Goal: Task Accomplishment & Management: Complete application form

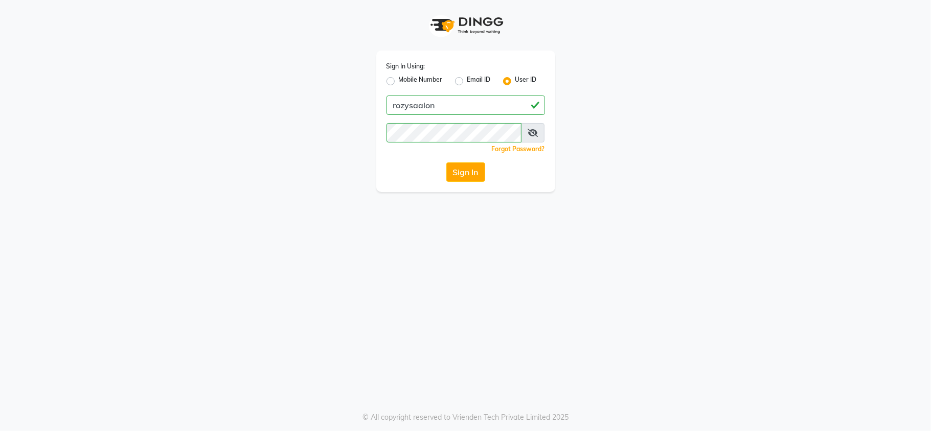
click at [353, 190] on div "Sign In Using: Mobile Number Email ID User ID rozysaalon Remember me Forgot Pas…" at bounding box center [465, 96] width 583 height 192
click at [461, 168] on button "Sign In" at bounding box center [465, 172] width 39 height 19
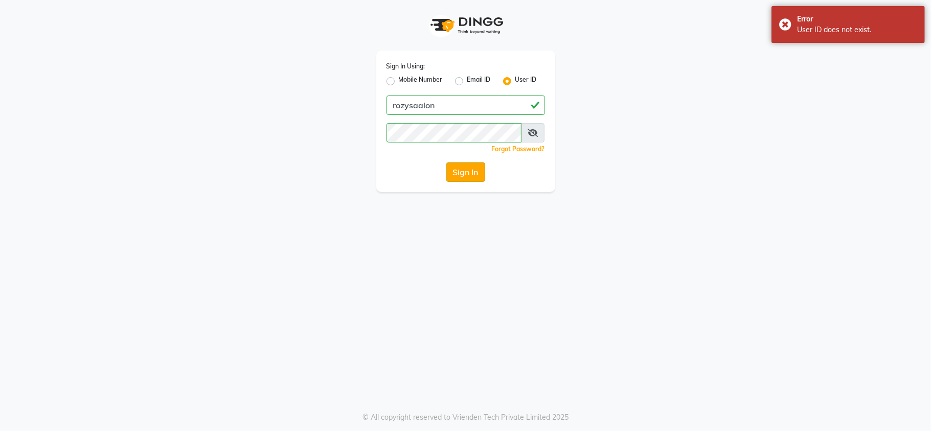
click at [465, 173] on button "Sign In" at bounding box center [465, 172] width 39 height 19
click at [303, 254] on div "Sign In Using: Mobile Number Email ID User ID rozysaalon Remember me Forgot Pas…" at bounding box center [465, 215] width 931 height 431
click at [450, 99] on input "rozysaalon" at bounding box center [465, 105] width 158 height 19
type input "r"
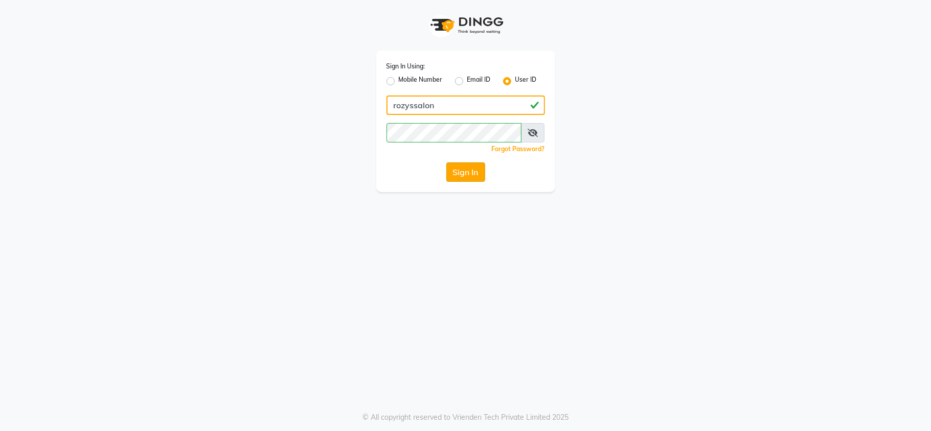
type input "rozyssalon"
click at [462, 176] on button "Sign In" at bounding box center [465, 172] width 39 height 19
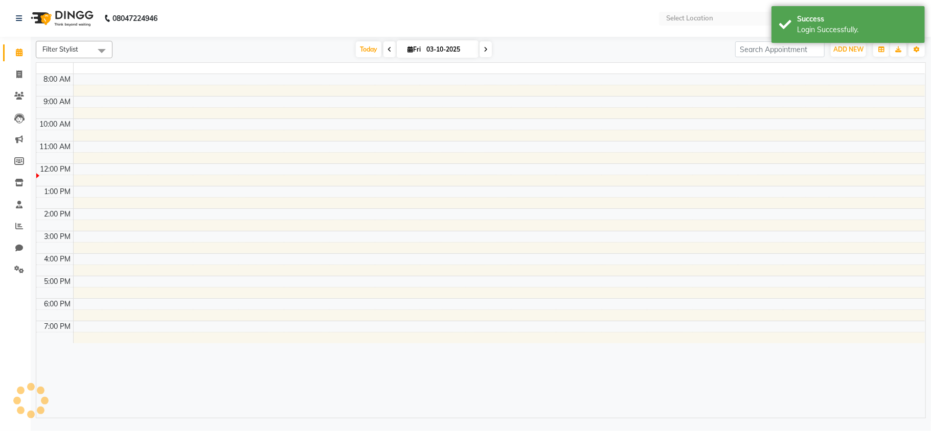
select select "en"
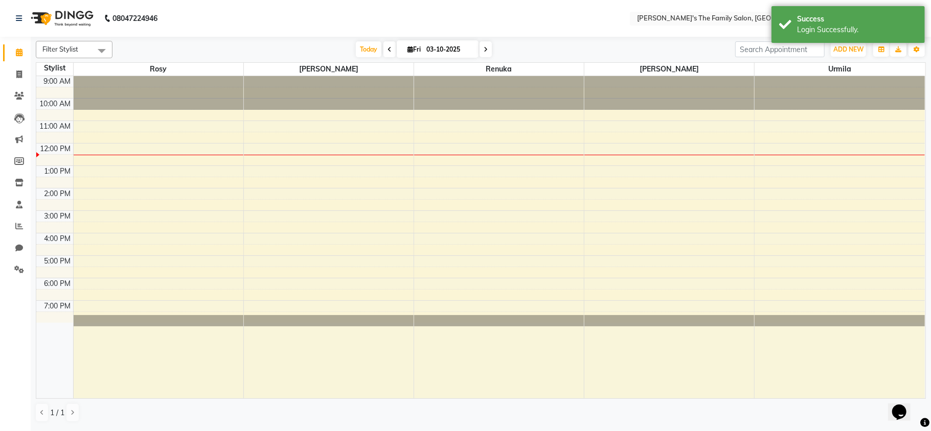
click at [484, 47] on icon at bounding box center [486, 50] width 4 height 6
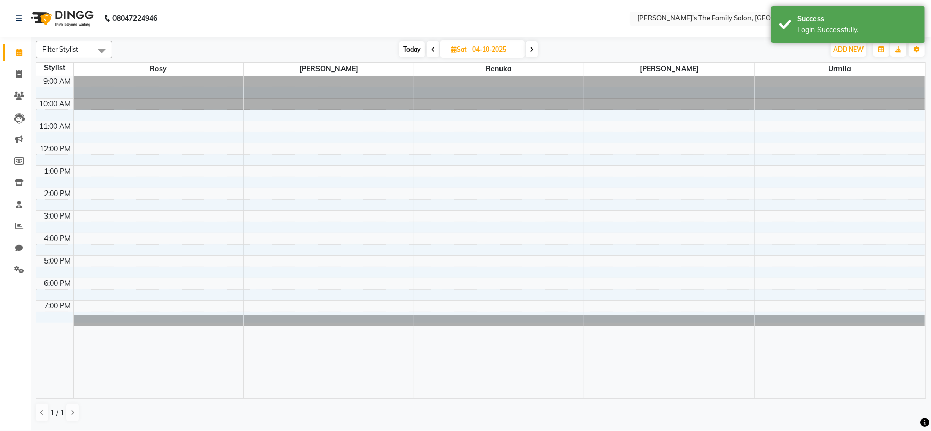
click at [530, 48] on icon at bounding box center [532, 50] width 4 height 6
click at [536, 48] on span at bounding box center [532, 49] width 12 height 16
click at [536, 48] on span at bounding box center [533, 49] width 12 height 16
type input "[DATE]"
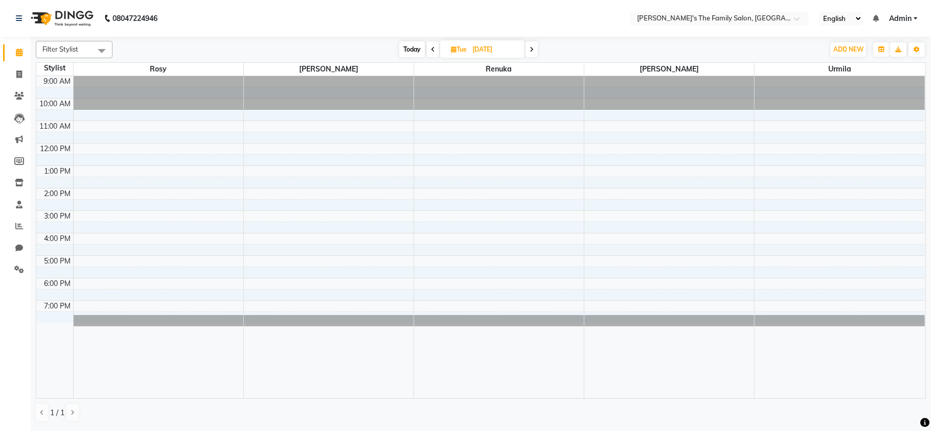
click at [258, 129] on div "9:00 AM 10:00 AM 11:00 AM 12:00 PM 1:00 PM 2:00 PM 3:00 PM 4:00 PM 5:00 PM 6:00…" at bounding box center [480, 237] width 889 height 323
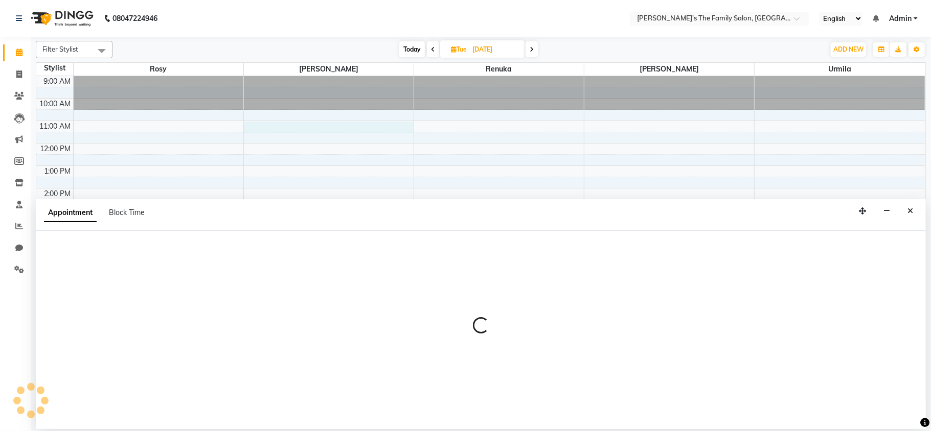
select select "50500"
select select "tentative"
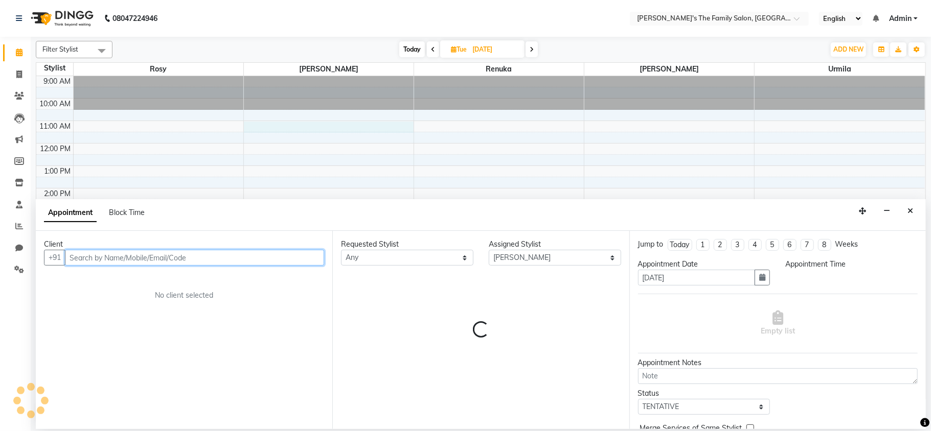
select select "660"
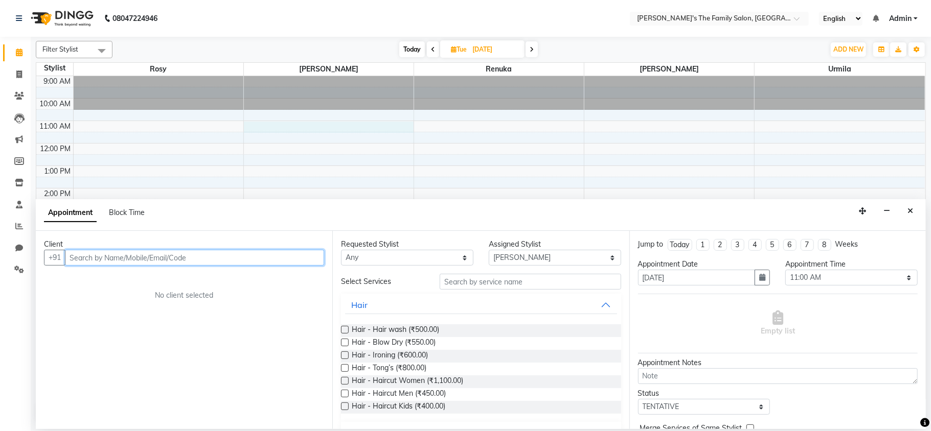
click at [79, 259] on input "text" at bounding box center [194, 258] width 259 height 16
type input "9373344402"
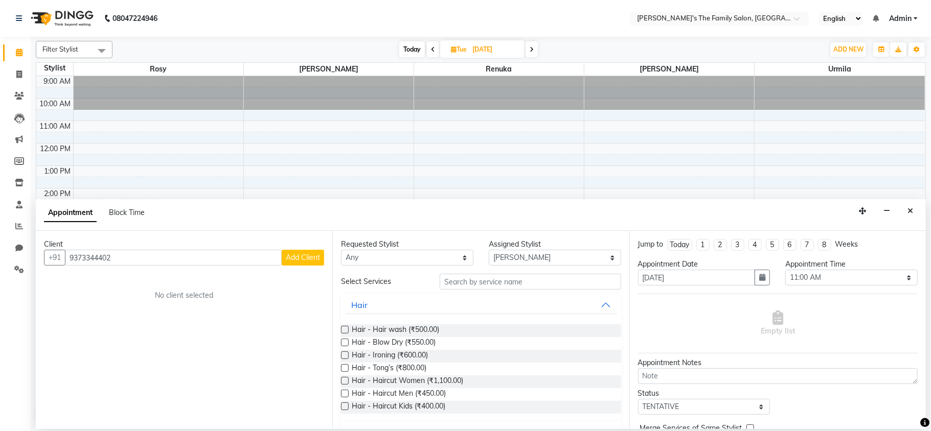
click at [294, 262] on span "Add Client" at bounding box center [303, 257] width 34 height 9
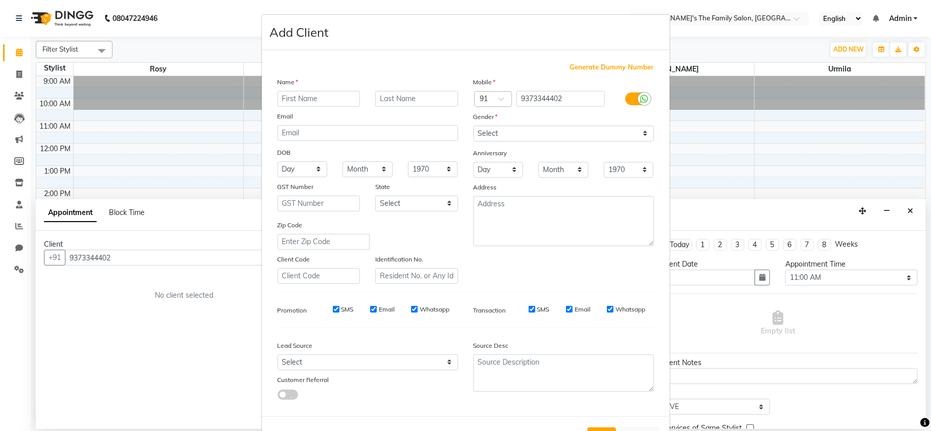
click at [290, 101] on input "text" at bounding box center [319, 99] width 83 height 16
type input "[PERSON_NAME]"
click at [404, 97] on input "text" at bounding box center [416, 99] width 83 height 16
type input "."
click at [492, 134] on select "Select [DEMOGRAPHIC_DATA] [DEMOGRAPHIC_DATA] Other Prefer Not To Say" at bounding box center [563, 134] width 180 height 16
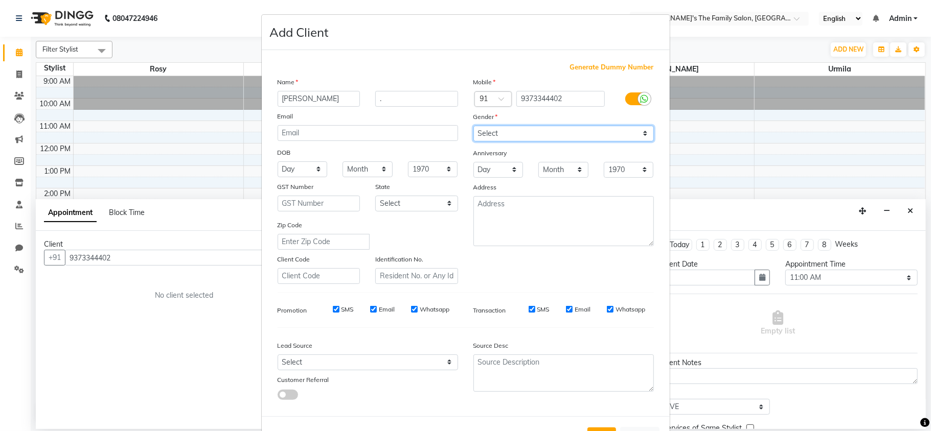
select select "[DEMOGRAPHIC_DATA]"
click at [473, 126] on select "Select [DEMOGRAPHIC_DATA] [DEMOGRAPHIC_DATA] Other Prefer Not To Say" at bounding box center [563, 134] width 180 height 16
click at [334, 309] on div "SMS" at bounding box center [336, 309] width 35 height 9
click at [329, 305] on div "SMS" at bounding box center [336, 309] width 35 height 9
click at [333, 307] on input "SMS" at bounding box center [336, 309] width 7 height 7
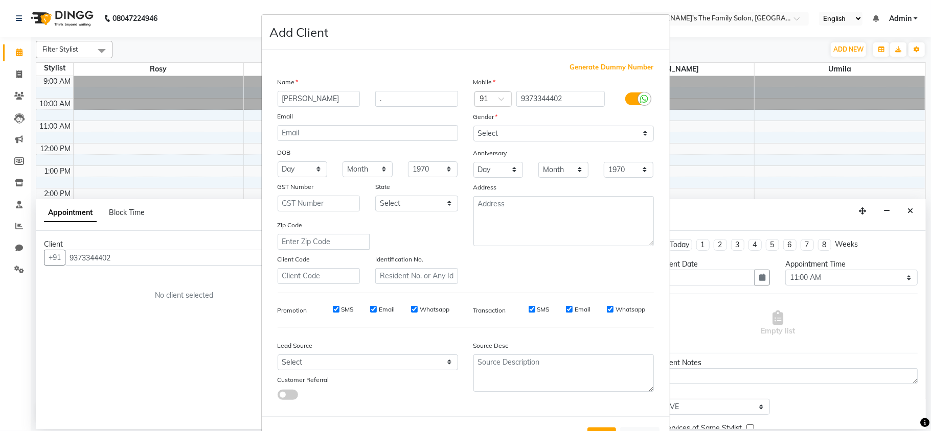
checkbox input "false"
click at [370, 307] on input "Email" at bounding box center [373, 309] width 7 height 7
checkbox input "false"
click at [411, 307] on input "Whatsapp" at bounding box center [414, 309] width 7 height 7
checkbox input "false"
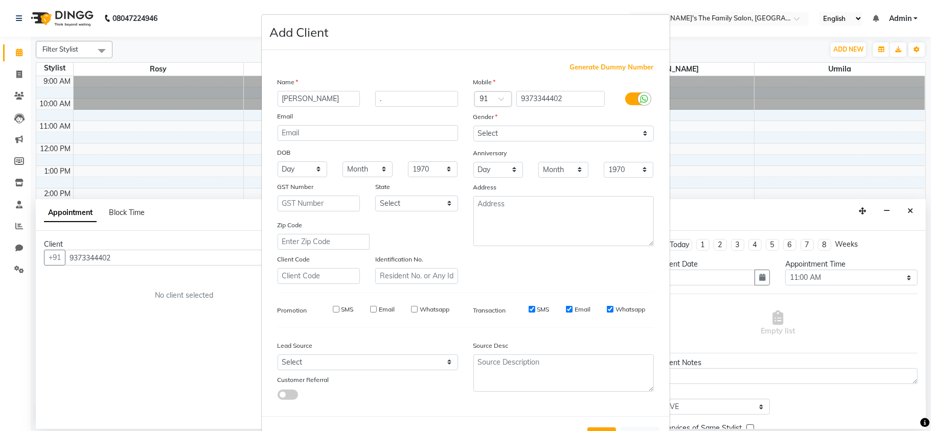
scroll to position [38, 0]
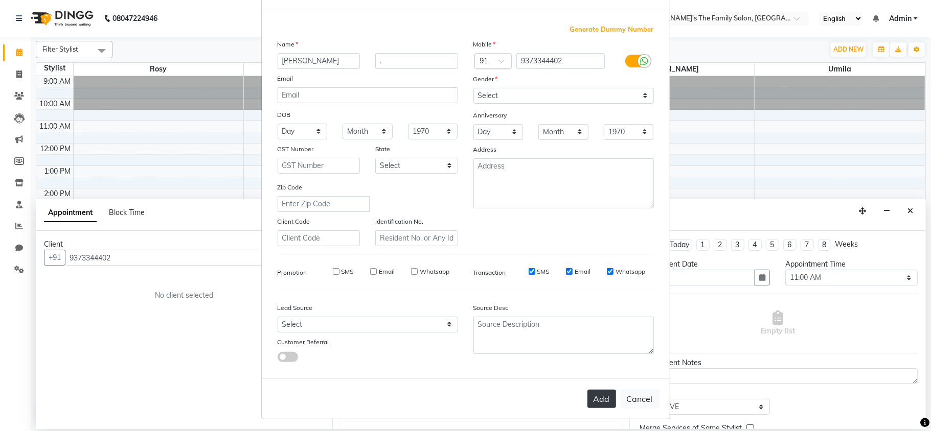
click at [592, 397] on button "Add" at bounding box center [601, 399] width 29 height 18
select select
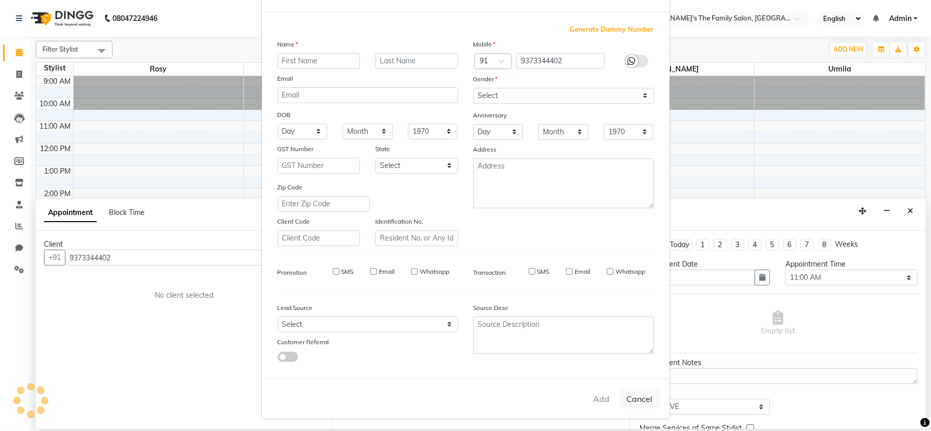
select select
checkbox input "false"
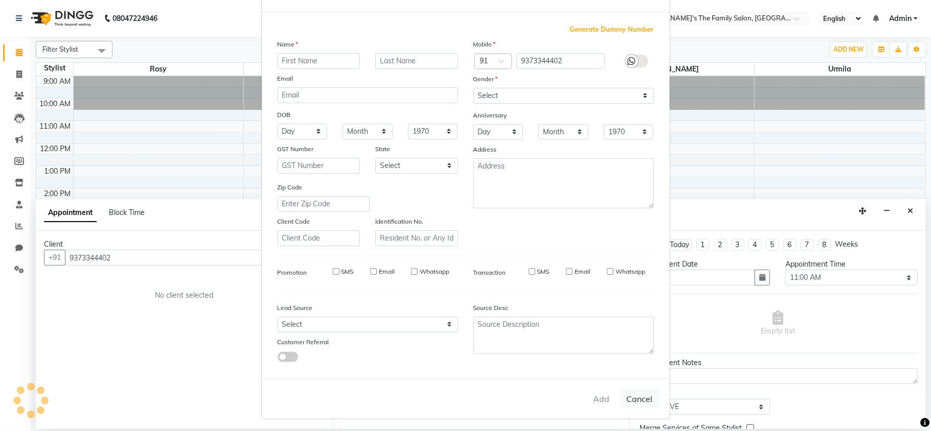
checkbox input "false"
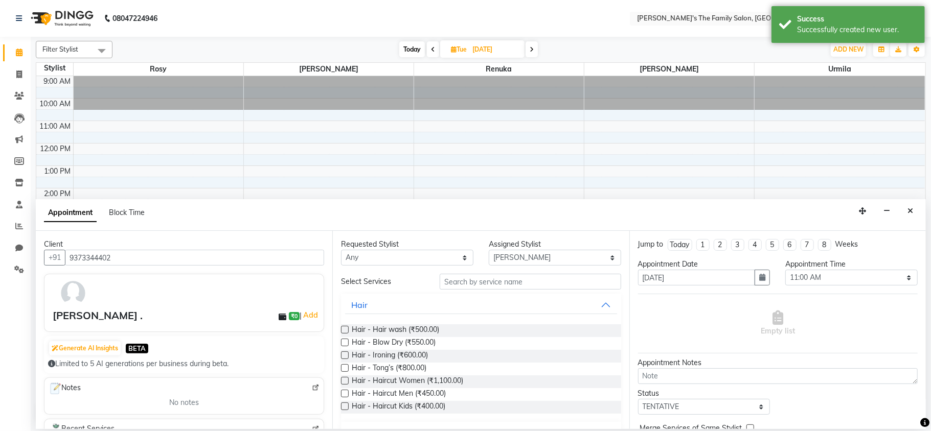
click at [343, 383] on label at bounding box center [345, 381] width 8 height 8
click at [343, 383] on input "checkbox" at bounding box center [344, 382] width 7 height 7
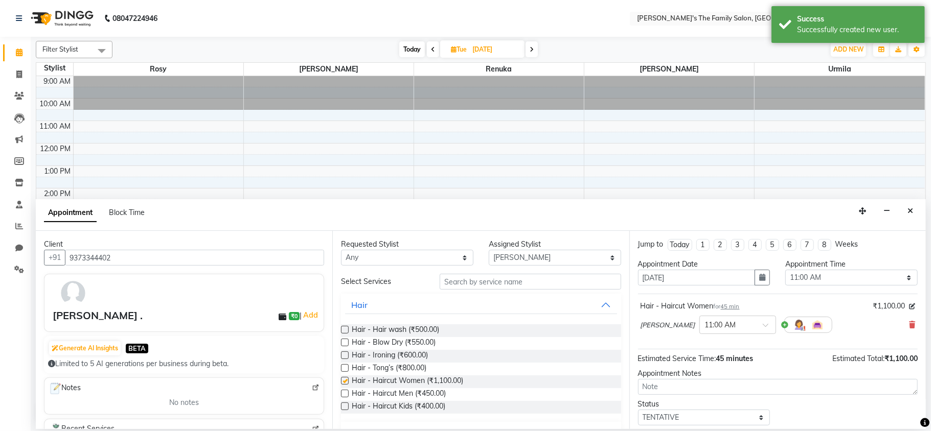
checkbox input "false"
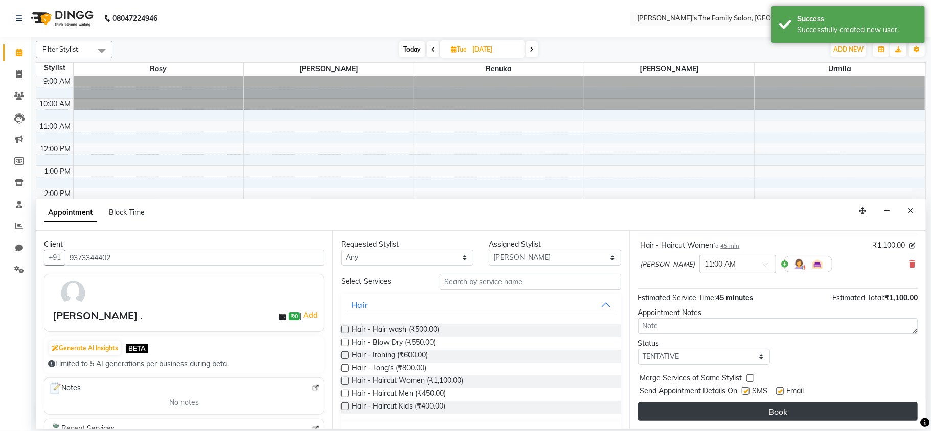
click at [761, 416] on button "Book" at bounding box center [778, 412] width 280 height 18
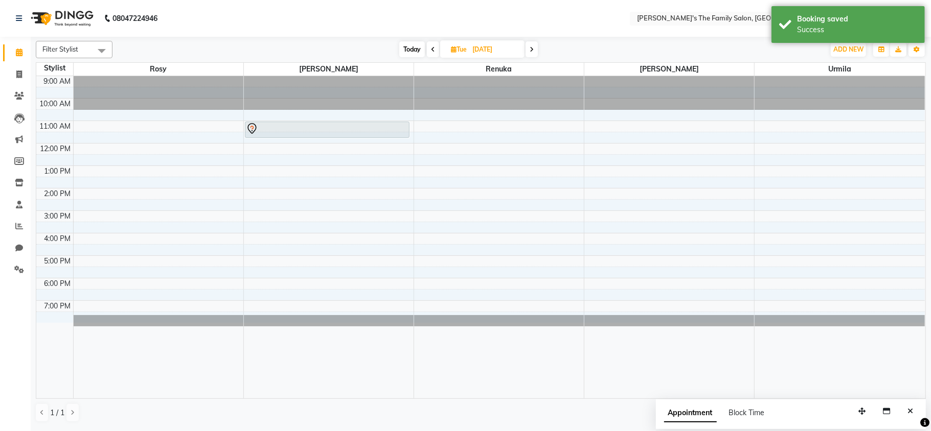
click at [531, 50] on icon at bounding box center [532, 50] width 4 height 6
click at [531, 50] on span at bounding box center [533, 49] width 12 height 16
type input "[DATE]"
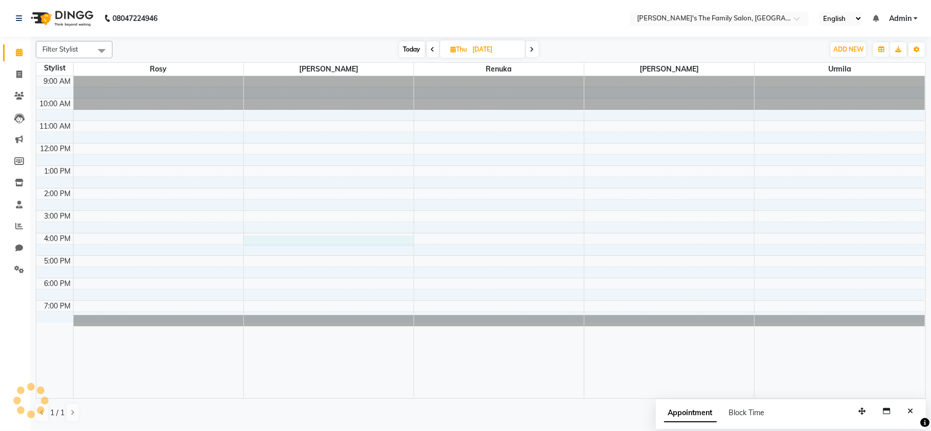
click at [262, 243] on div "9:00 AM 10:00 AM 11:00 AM 12:00 PM 1:00 PM 2:00 PM 3:00 PM 4:00 PM 5:00 PM 6:00…" at bounding box center [480, 237] width 889 height 323
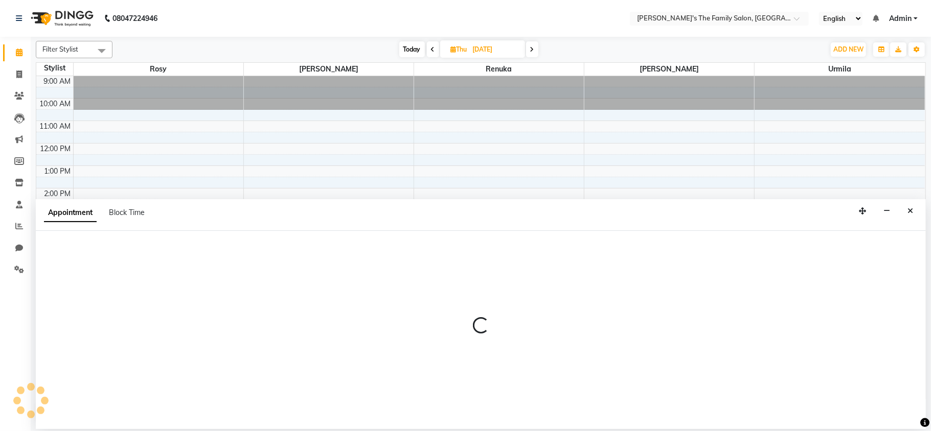
select select "50500"
select select "960"
select select "tentative"
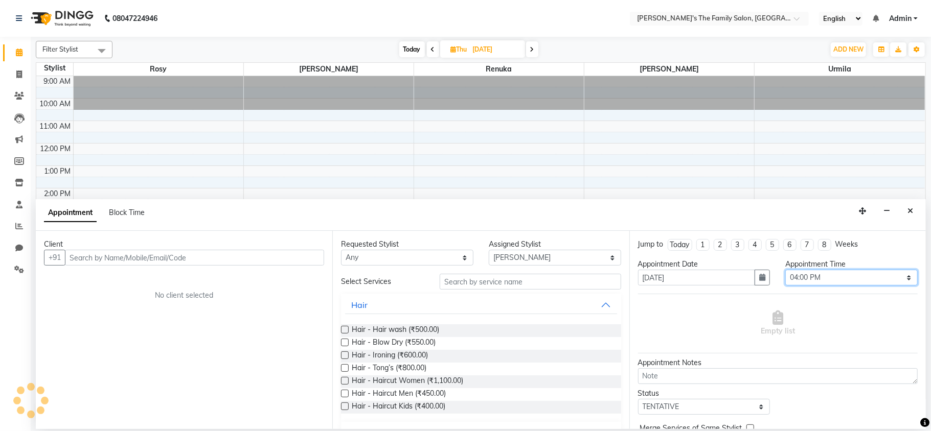
click at [851, 274] on select "Select 10:00 AM 10:15 AM 10:30 AM 10:45 AM 11:00 AM 11:15 AM 11:30 AM 11:45 AM …" at bounding box center [851, 278] width 132 height 16
select select "990"
click at [785, 271] on select "Select 10:00 AM 10:15 AM 10:30 AM 10:45 AM 11:00 AM 11:15 AM 11:30 AM 11:45 AM …" at bounding box center [851, 278] width 132 height 16
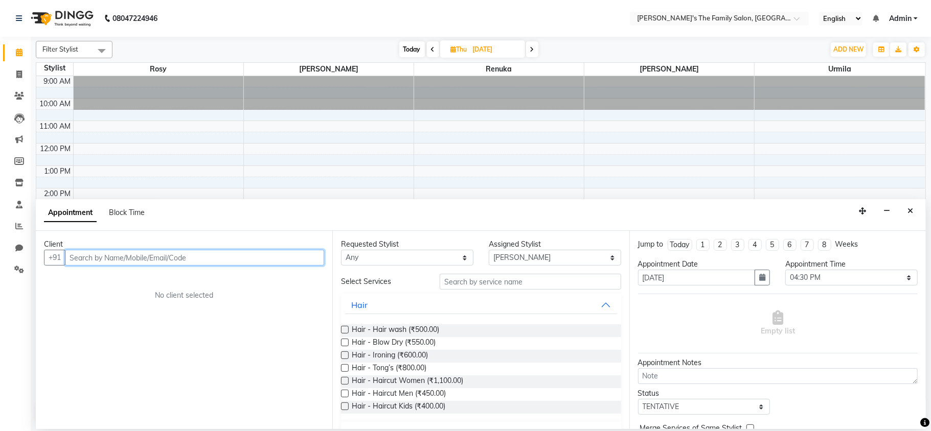
click at [81, 261] on input "text" at bounding box center [194, 258] width 259 height 16
click at [80, 256] on input "text" at bounding box center [194, 258] width 259 height 16
type input "f"
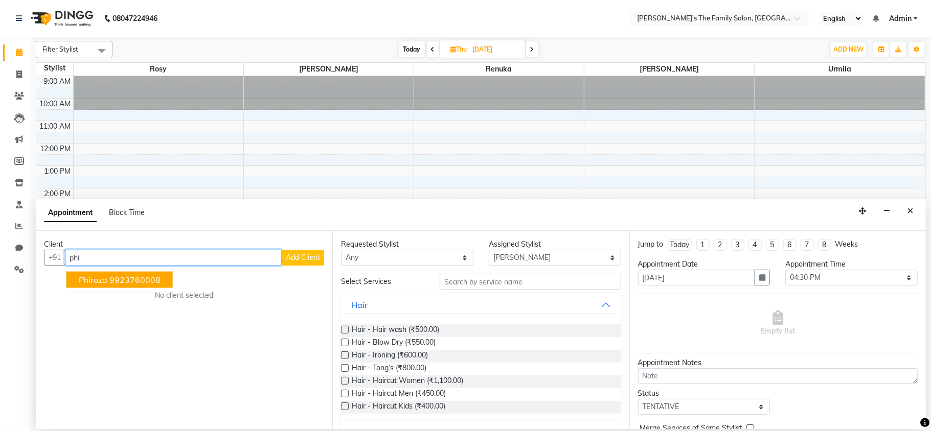
click at [99, 287] on button "phiroza 9923760008" at bounding box center [119, 280] width 106 height 16
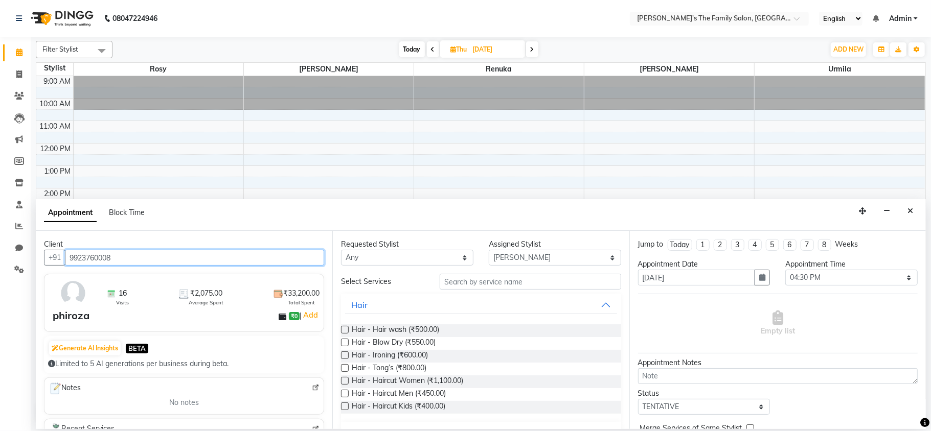
type input "9923760008"
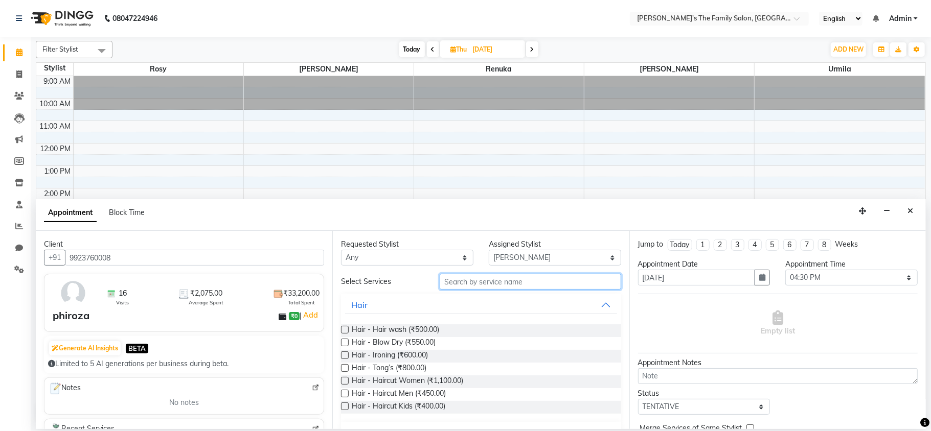
click at [470, 281] on input "text" at bounding box center [530, 282] width 181 height 16
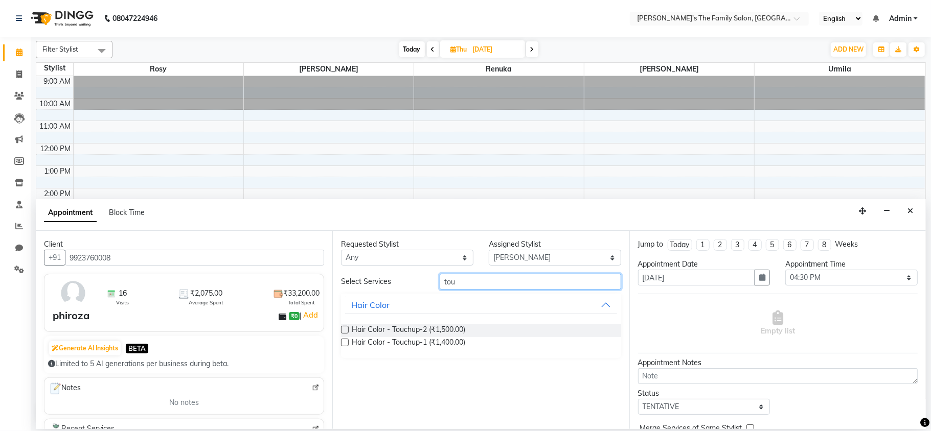
type input "tou"
click at [348, 342] on label at bounding box center [345, 343] width 8 height 8
click at [348, 342] on input "checkbox" at bounding box center [344, 343] width 7 height 7
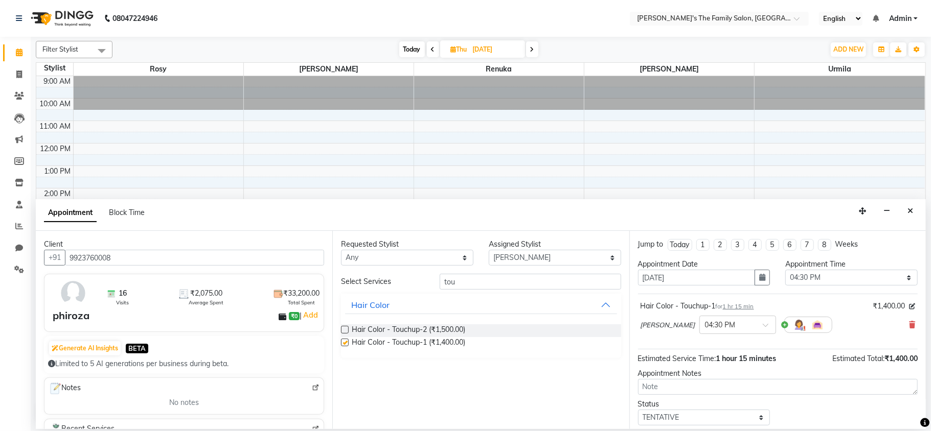
checkbox input "false"
click at [471, 284] on input "tou" at bounding box center [530, 282] width 181 height 16
type input "t"
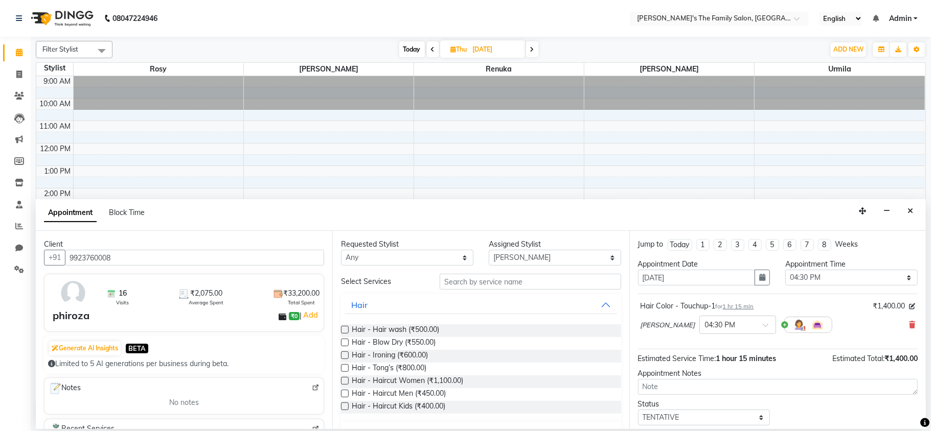
click at [344, 379] on label at bounding box center [345, 381] width 8 height 8
click at [344, 379] on input "checkbox" at bounding box center [344, 382] width 7 height 7
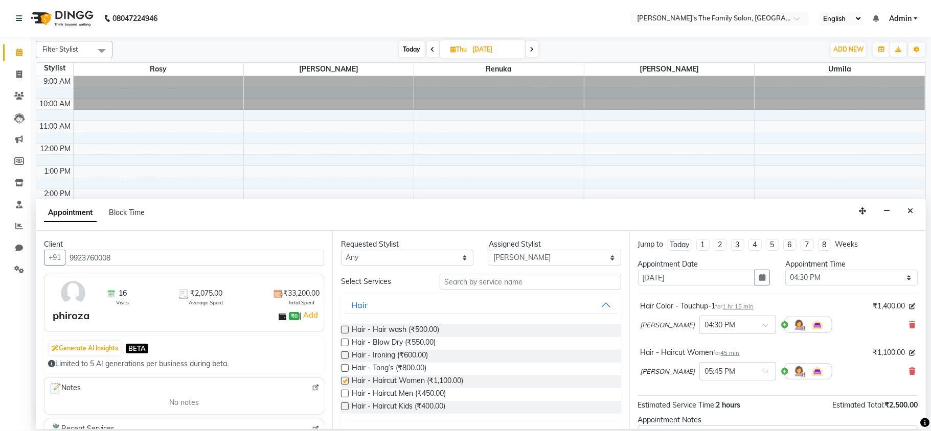
checkbox input "false"
click at [463, 282] on input "text" at bounding box center [530, 282] width 181 height 16
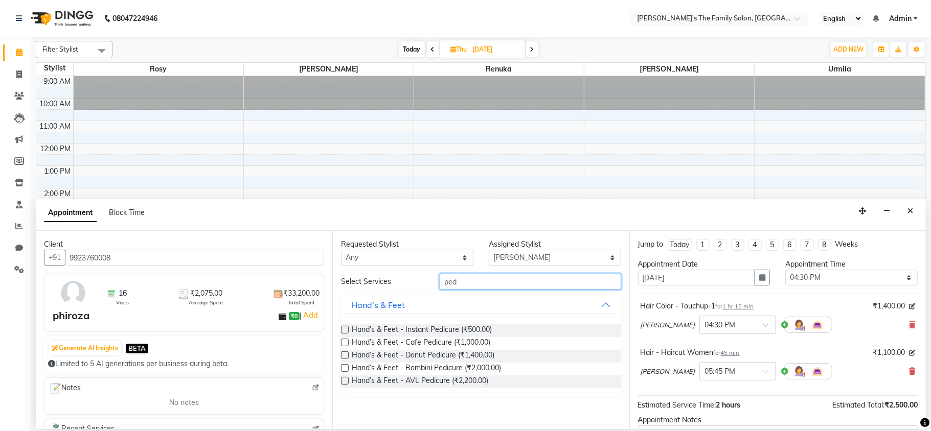
type input "ped"
click at [344, 340] on label at bounding box center [345, 343] width 8 height 8
click at [344, 340] on input "checkbox" at bounding box center [344, 343] width 7 height 7
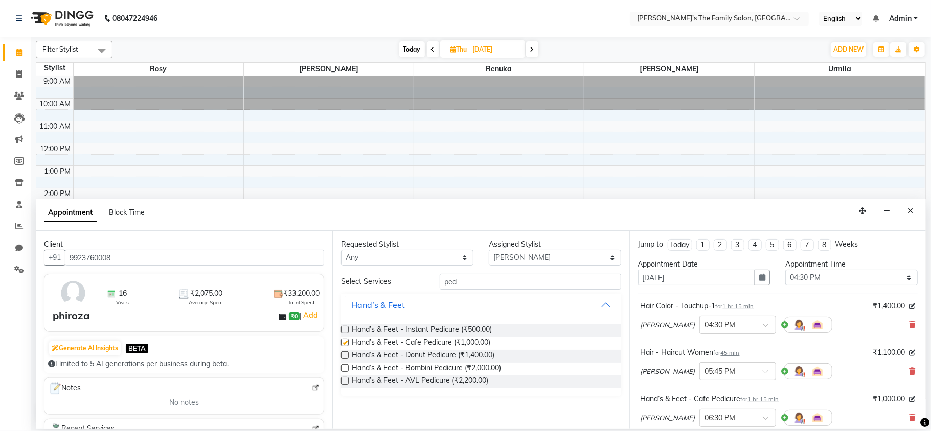
checkbox input "false"
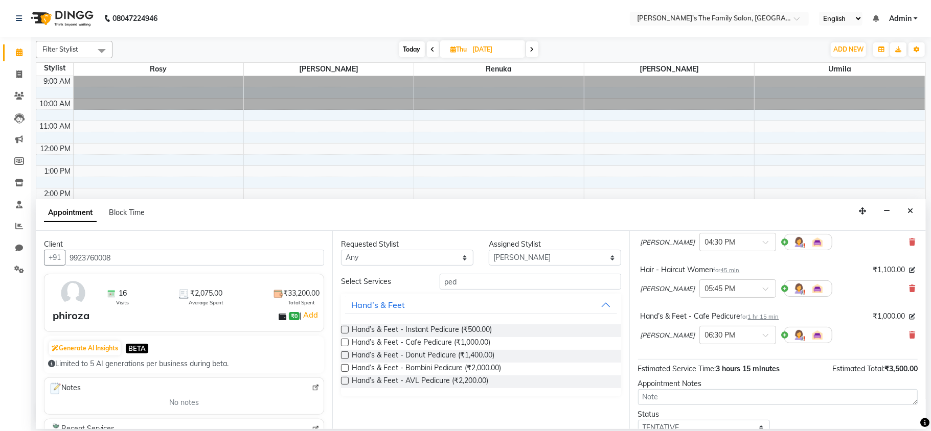
scroll to position [155, 0]
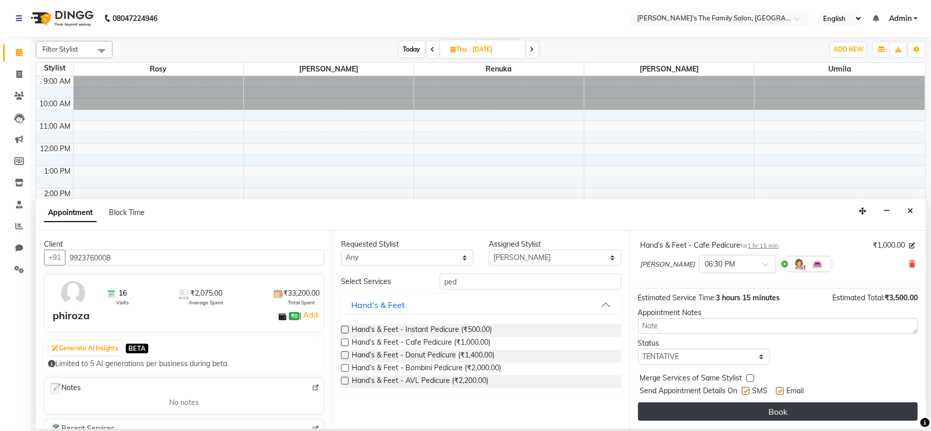
click at [767, 406] on button "Book" at bounding box center [778, 412] width 280 height 18
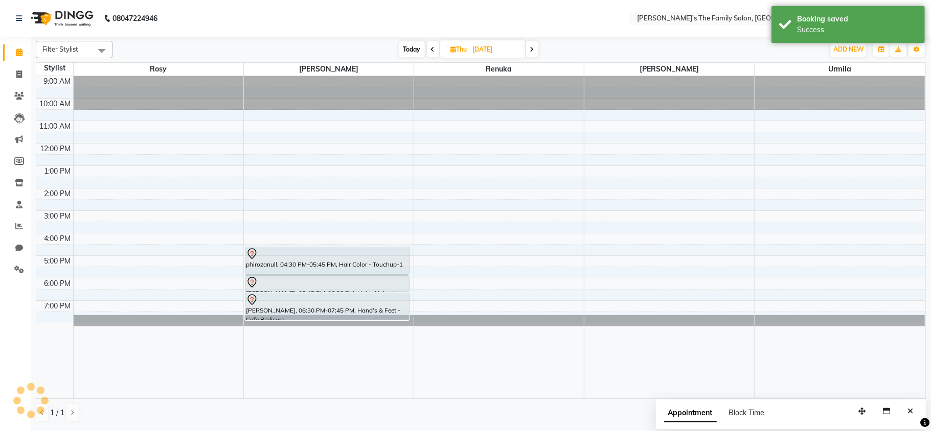
click at [433, 48] on icon at bounding box center [433, 50] width 4 height 6
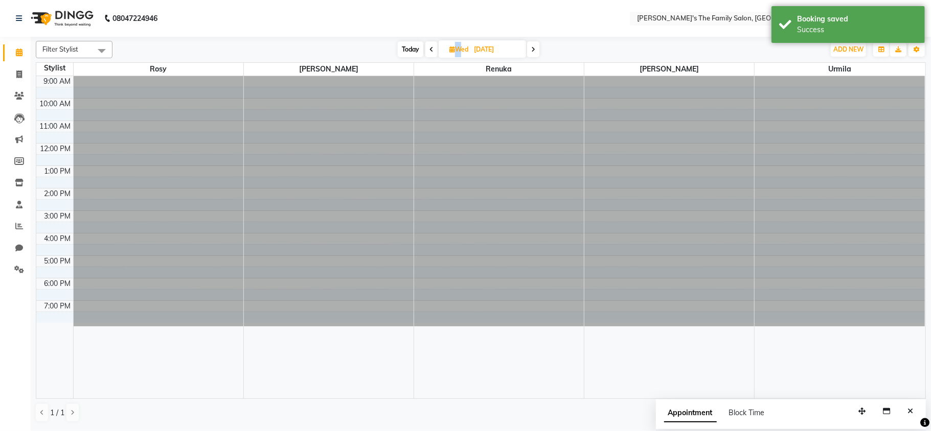
click at [433, 48] on span at bounding box center [431, 49] width 12 height 16
click at [433, 48] on icon at bounding box center [433, 50] width 4 height 6
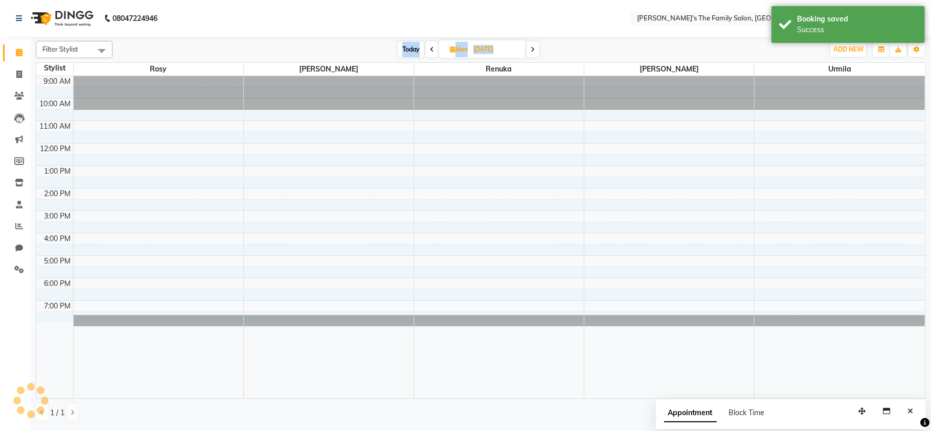
click at [433, 48] on icon at bounding box center [432, 50] width 4 height 6
click at [431, 47] on icon at bounding box center [433, 50] width 4 height 6
type input "03-10-2025"
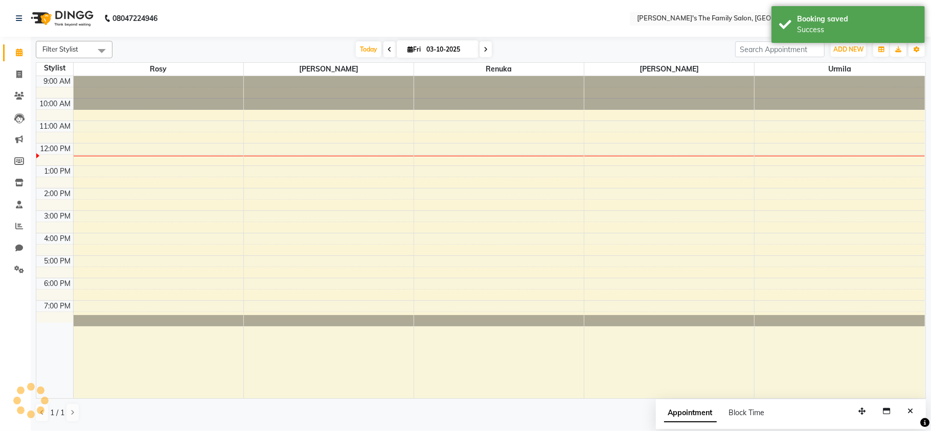
click at [430, 47] on input "03-10-2025" at bounding box center [448, 49] width 51 height 15
select select "10"
select select "2025"
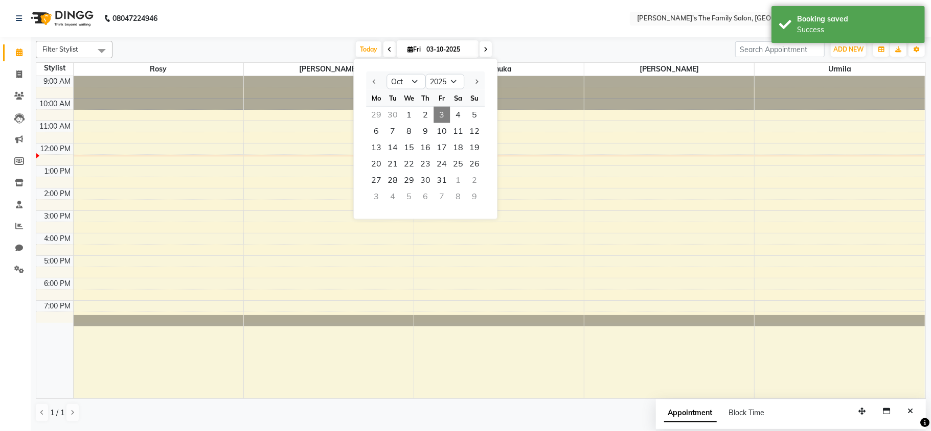
click at [539, 15] on nav "08047224946 Select Location × [PERSON_NAME]'s The Family Salon, [GEOGRAPHIC_DAT…" at bounding box center [465, 18] width 931 height 37
